Goal: Check status

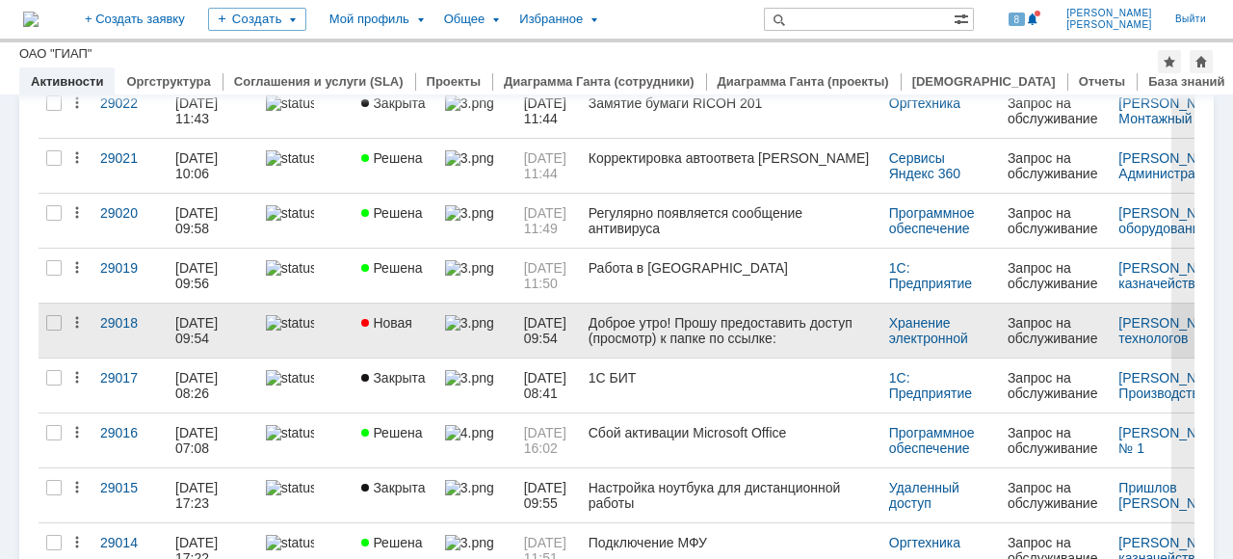
click at [335, 340] on link at bounding box center [306, 330] width 96 height 54
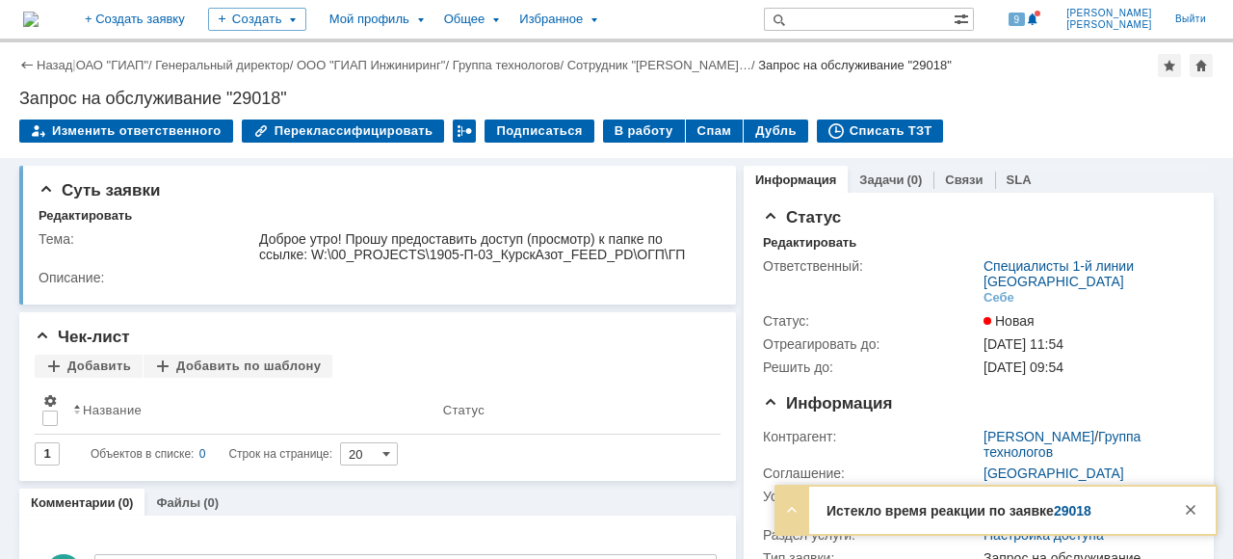
click at [1062, 509] on link "29018" at bounding box center [1073, 510] width 38 height 15
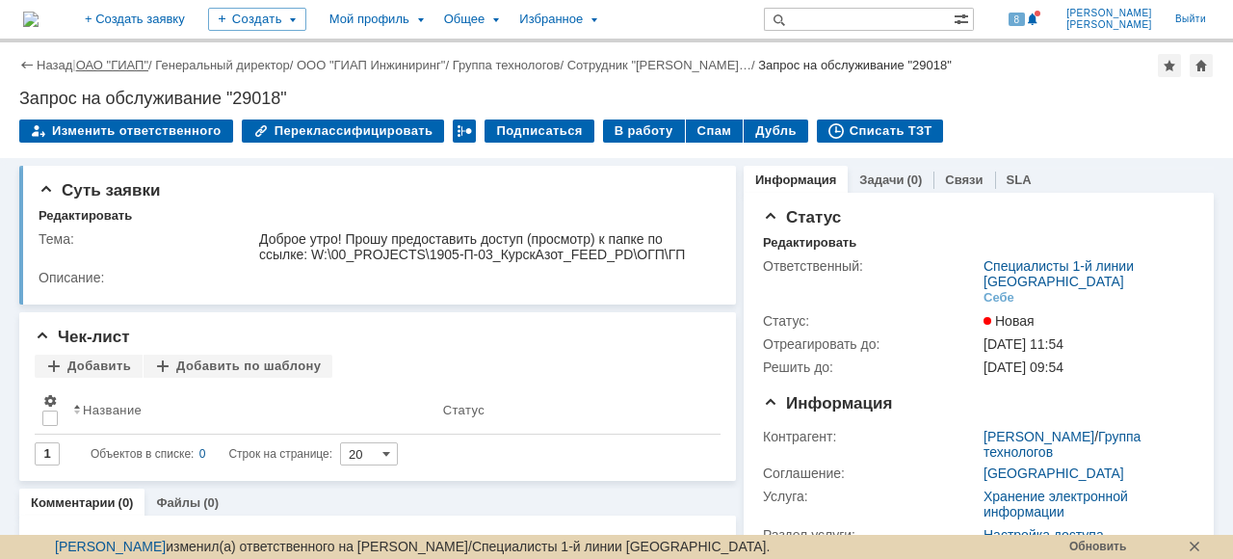
click at [116, 62] on link "ОАО "ГИАП"" at bounding box center [112, 65] width 72 height 14
